Goal: Information Seeking & Learning: Learn about a topic

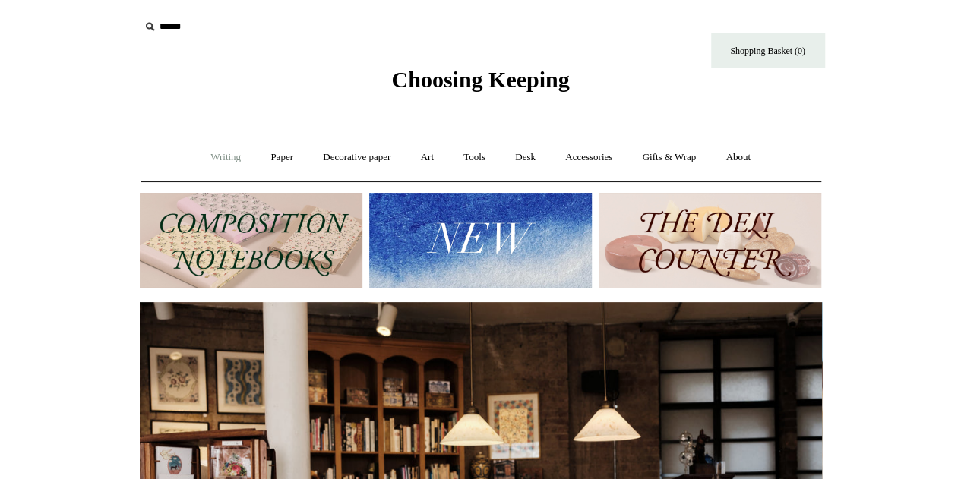
click at [208, 158] on link "Writing +" at bounding box center [226, 157] width 58 height 40
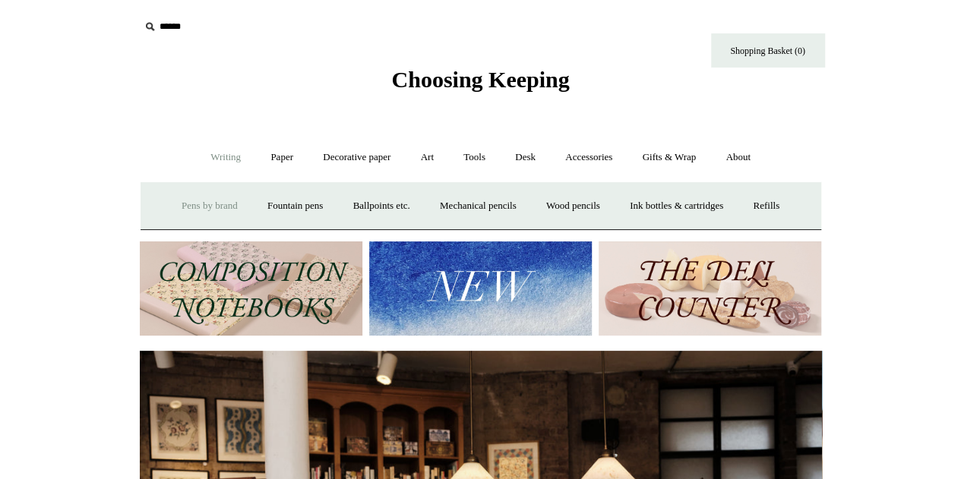
click at [185, 216] on link "Pens by brand +" at bounding box center [210, 206] width 84 height 40
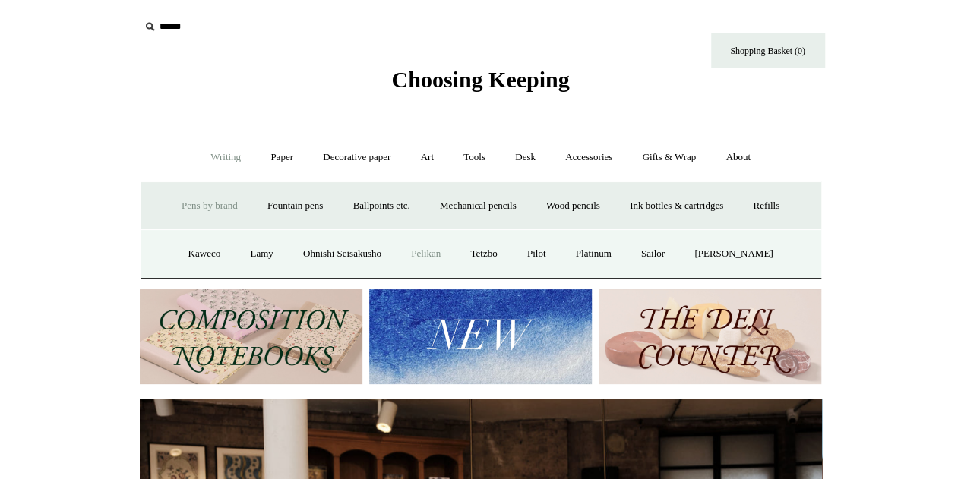
click at [433, 247] on link "Pelikan" at bounding box center [425, 254] width 57 height 40
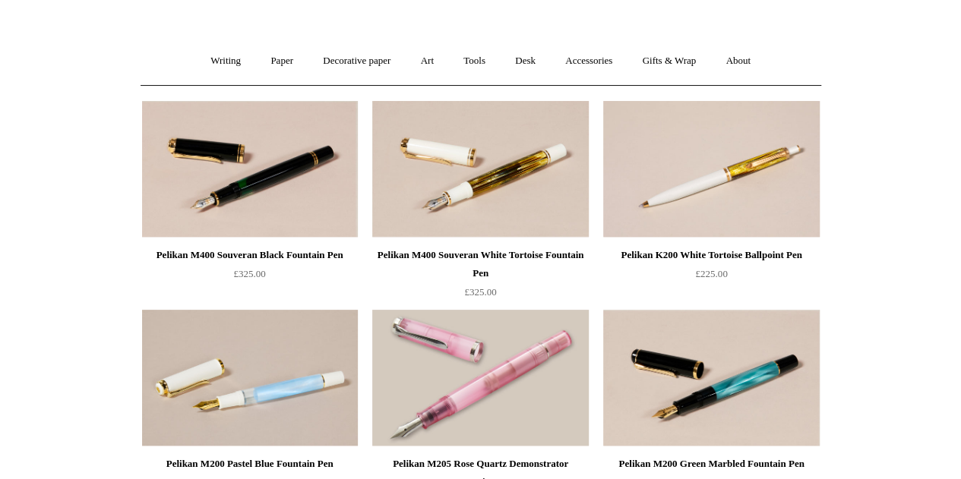
scroll to position [100, 0]
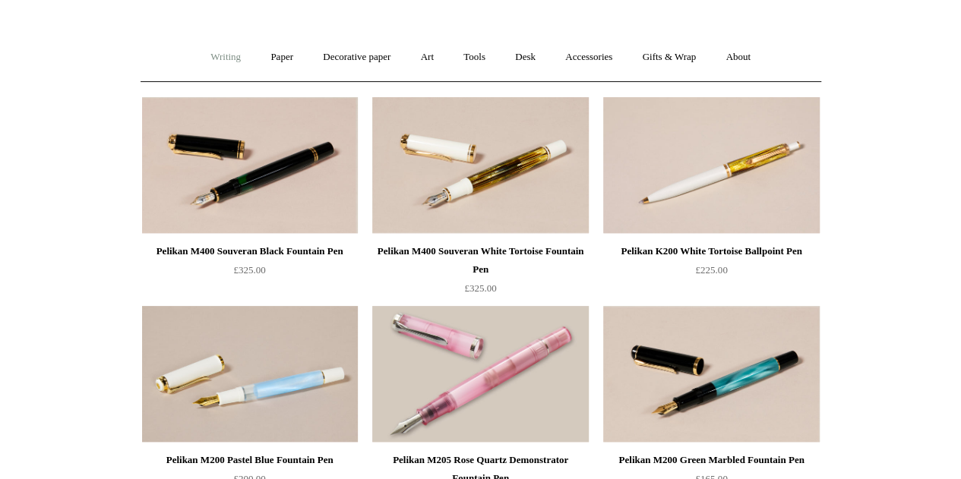
click at [217, 55] on link "Writing +" at bounding box center [226, 57] width 58 height 40
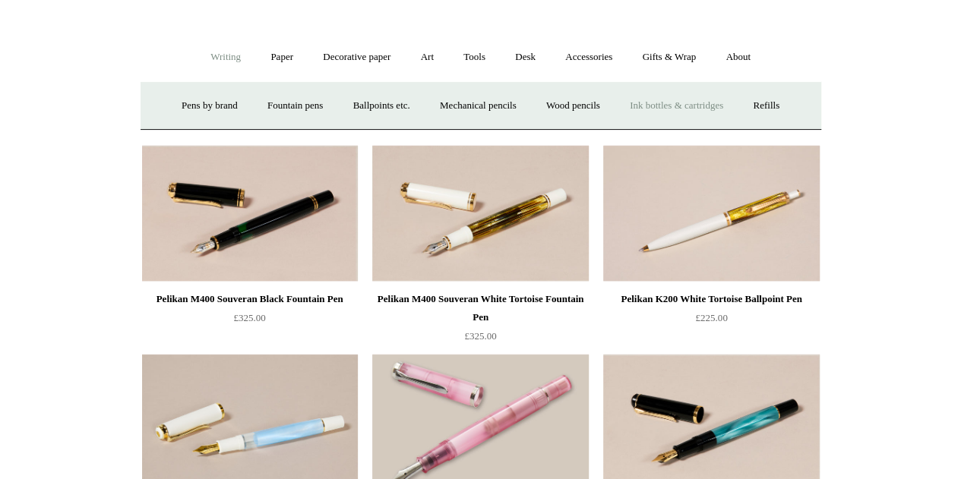
click at [688, 105] on link "Ink bottles & cartridges +" at bounding box center [676, 106] width 121 height 40
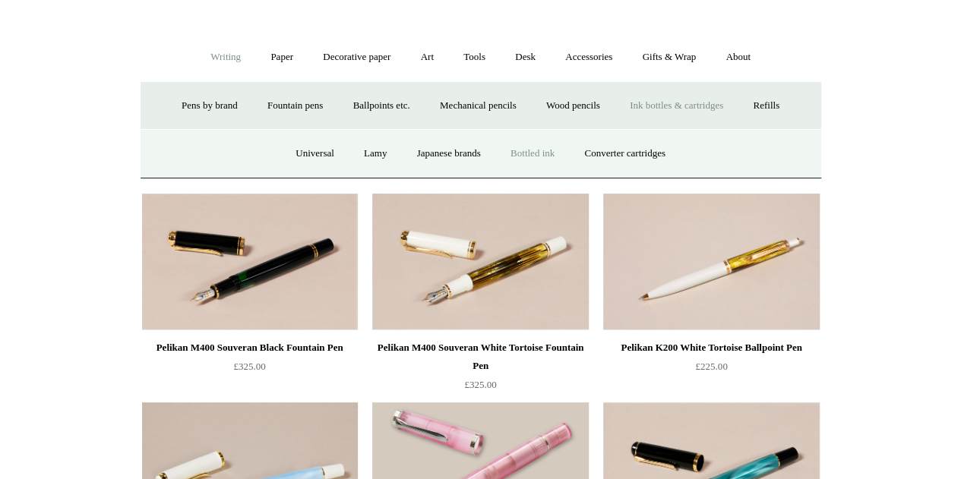
click at [550, 153] on link "Bottled ink" at bounding box center [532, 154] width 71 height 40
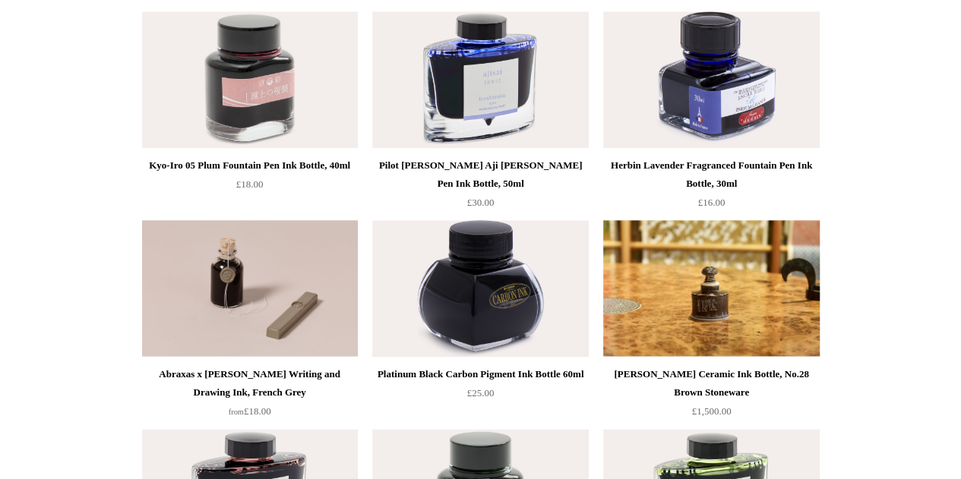
scroll to position [814, 0]
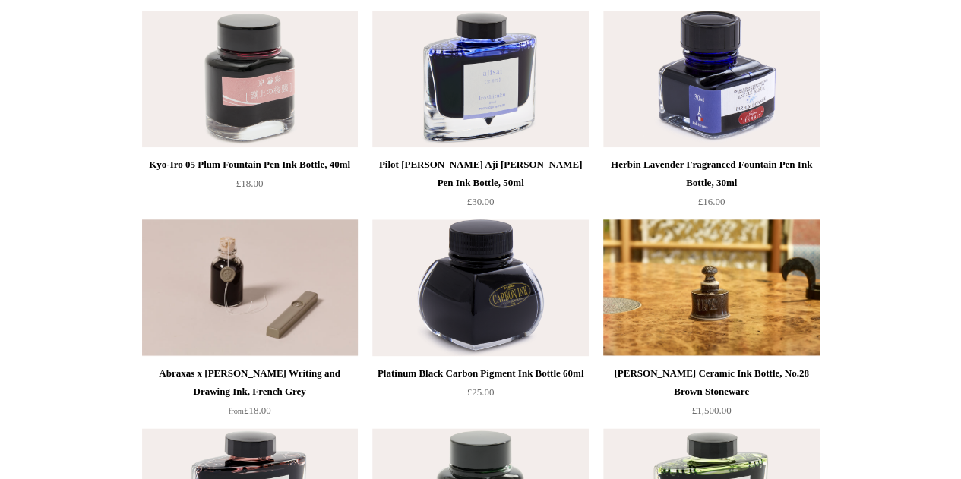
click at [550, 153] on div "Pilot Iro Shizuku Aji Sai Fountain Pen Ink Bottle, 50ml £30.00" at bounding box center [480, 114] width 216 height 207
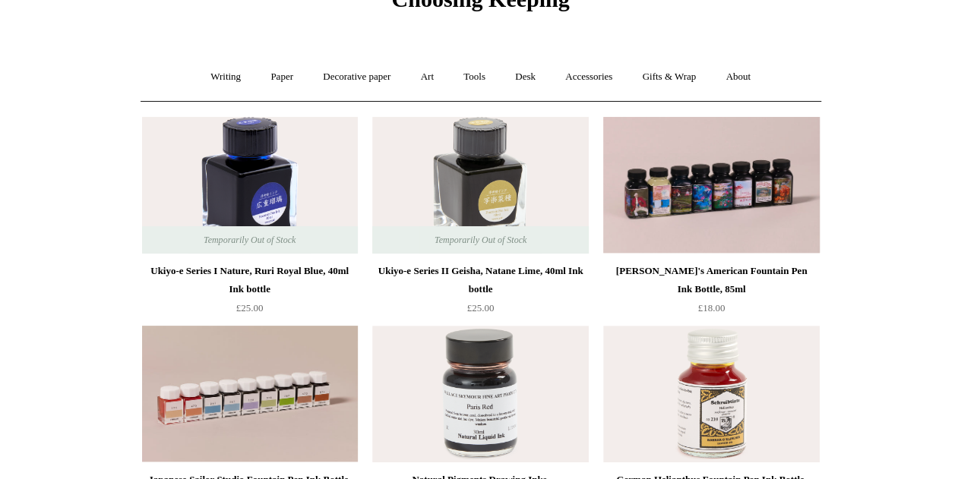
scroll to position [0, 0]
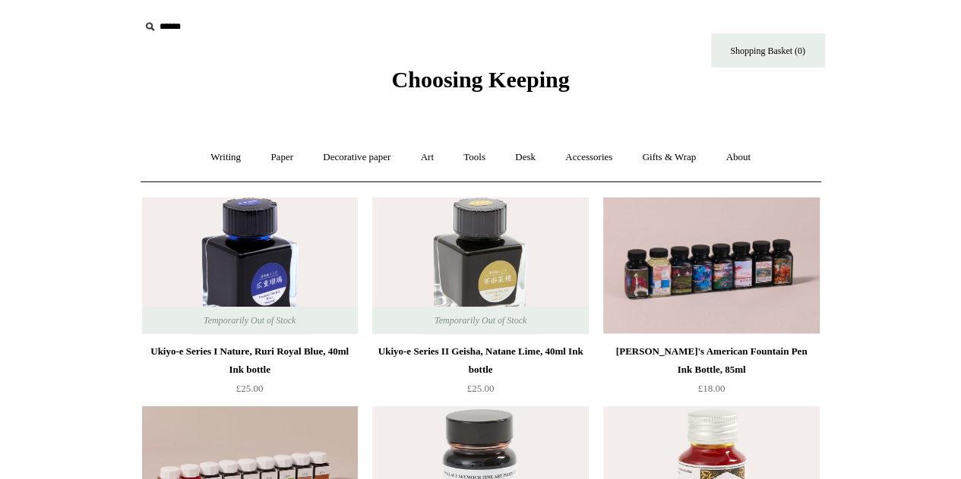
click at [465, 84] on span "Choosing Keeping" at bounding box center [480, 79] width 178 height 25
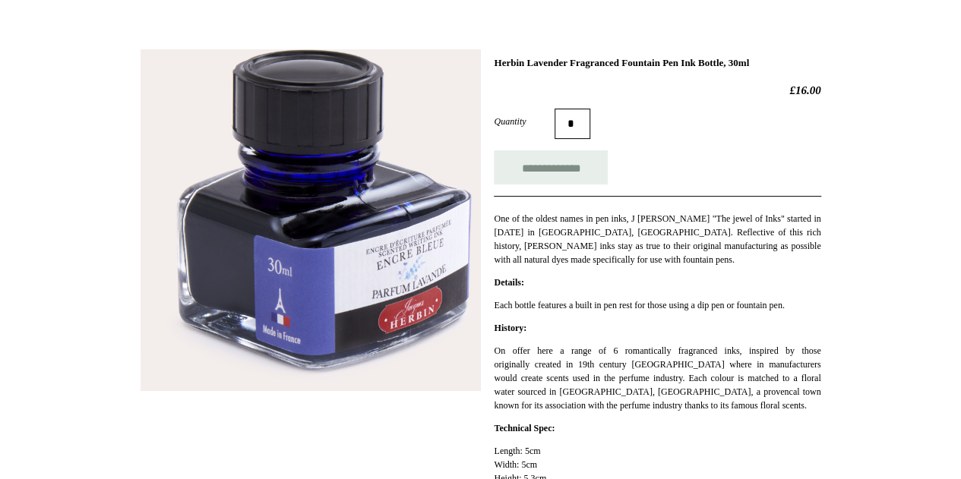
scroll to position [185, 0]
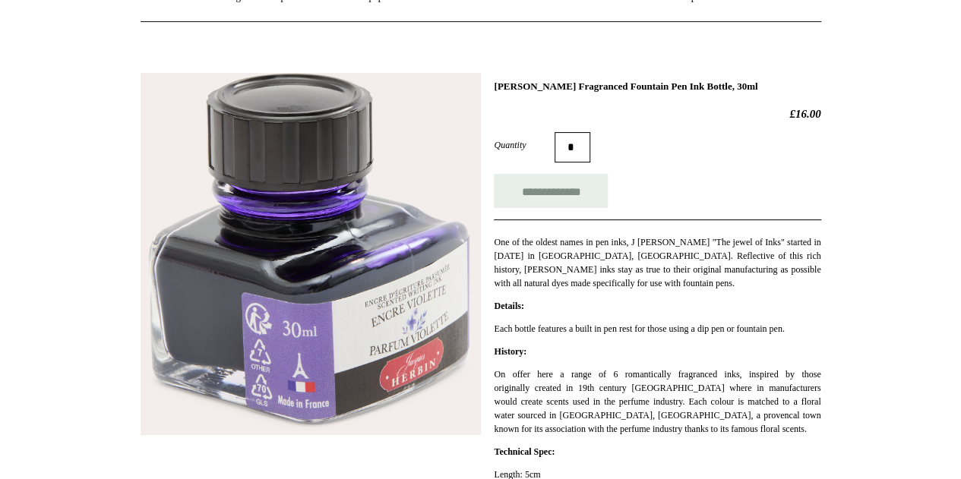
scroll to position [161, 0]
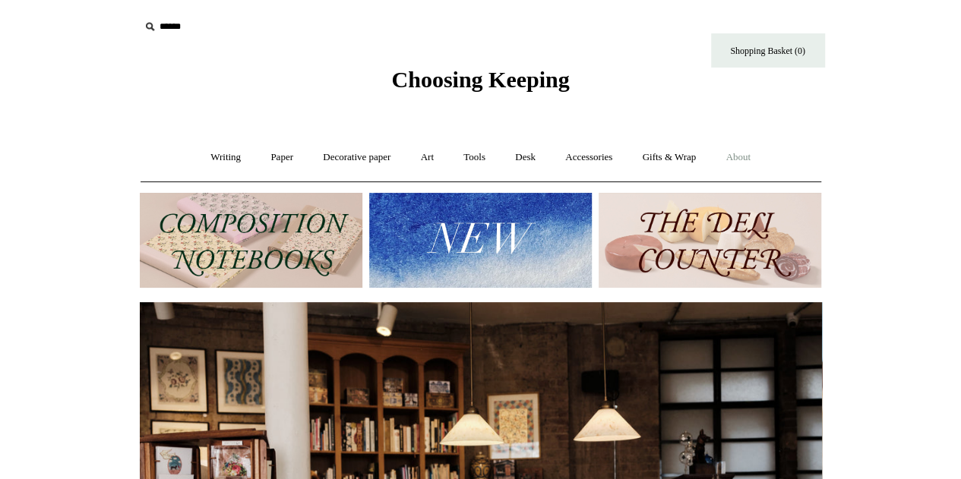
click at [755, 157] on link "About +" at bounding box center [738, 157] width 52 height 40
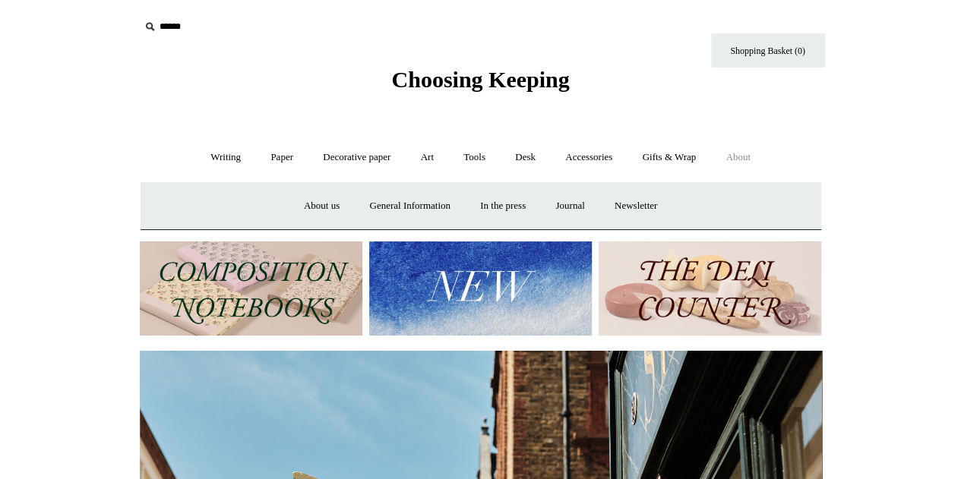
scroll to position [0, 682]
click at [324, 206] on link "About us" at bounding box center [321, 206] width 63 height 40
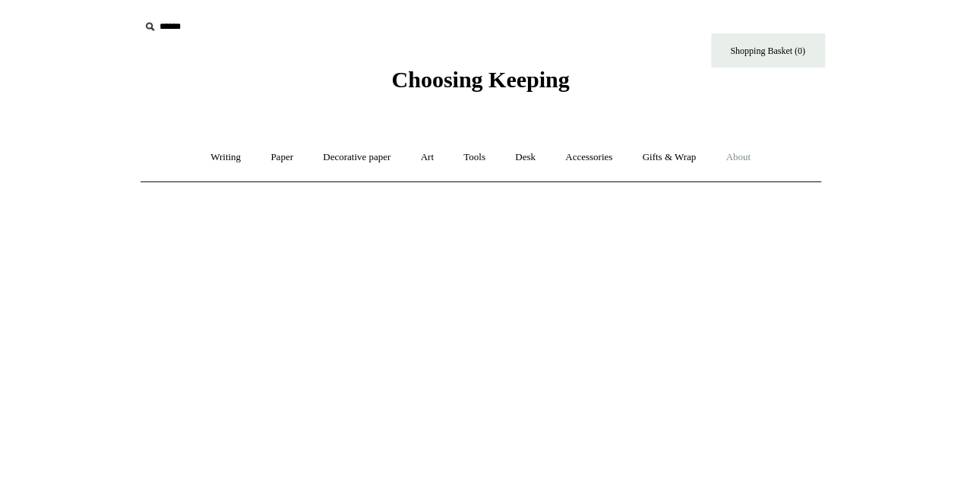
click at [760, 159] on link "About +" at bounding box center [738, 157] width 52 height 40
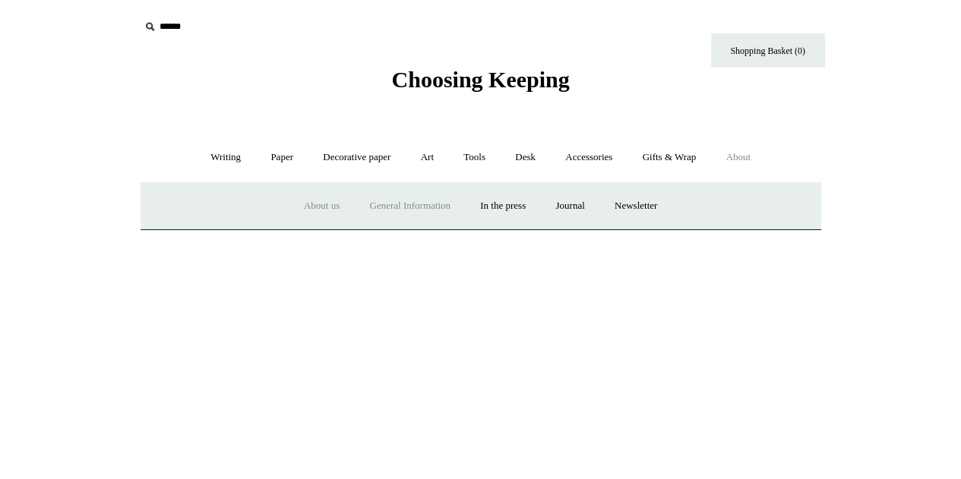
click at [387, 202] on link "General Information" at bounding box center [410, 206] width 108 height 40
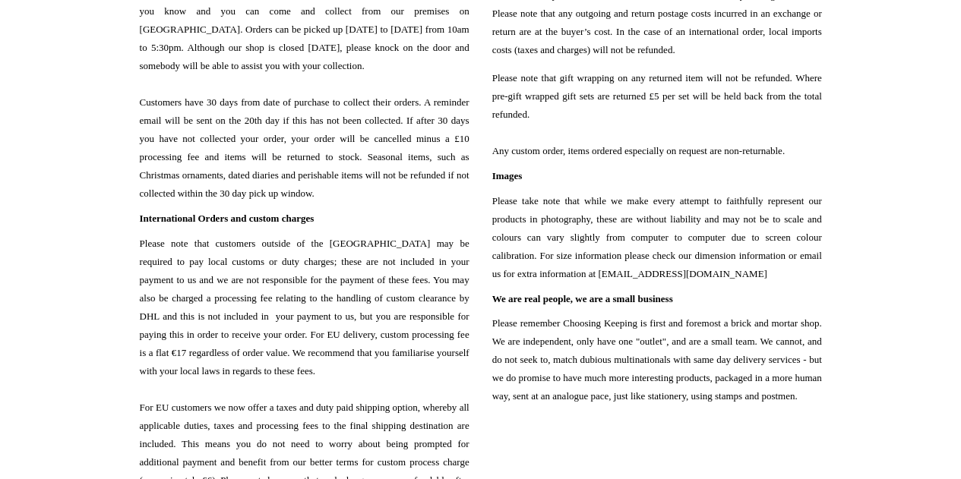
scroll to position [1908, 0]
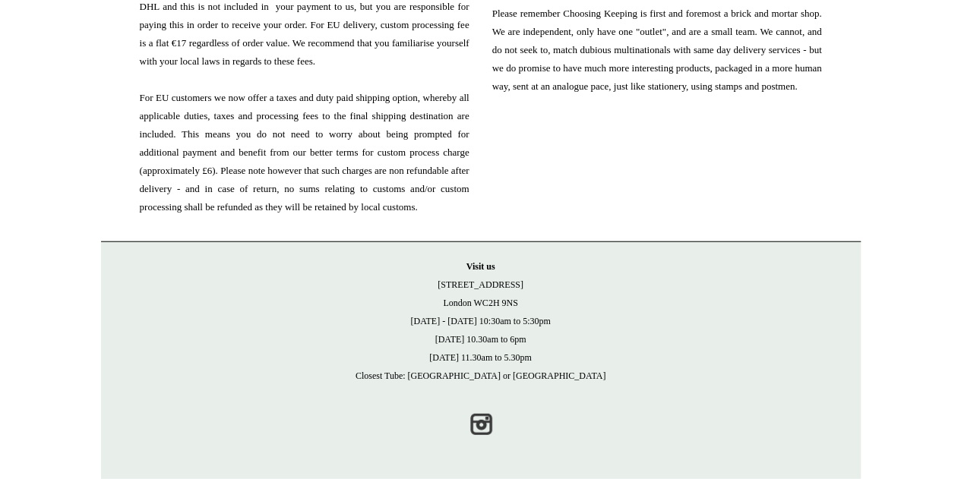
click at [387, 202] on span "Please note that customers outside of the [GEOGRAPHIC_DATA] may be required to …" at bounding box center [305, 71] width 330 height 292
